Goal: Transaction & Acquisition: Purchase product/service

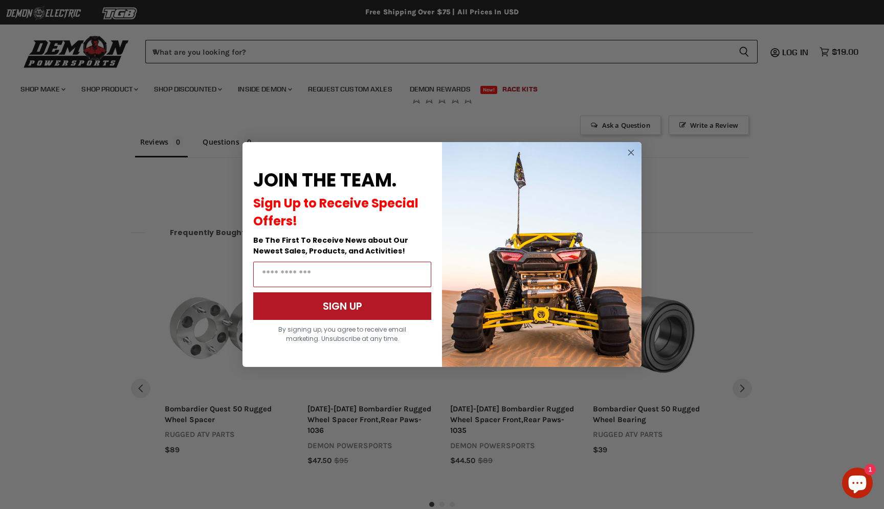
scroll to position [700, 0]
